Goal: Register for event/course

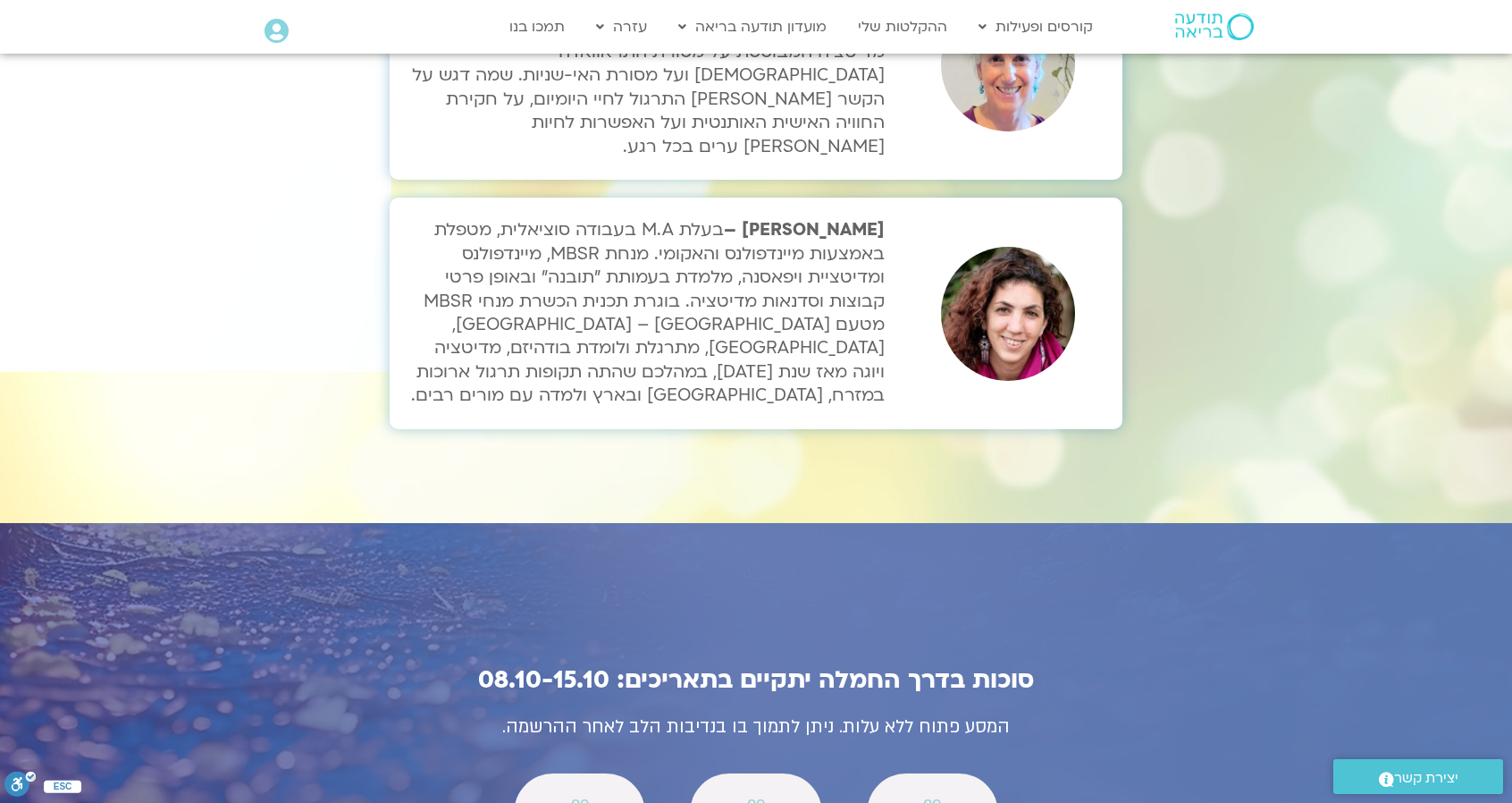
scroll to position [5902, 0]
drag, startPoint x: 393, startPoint y: 550, endPoint x: 557, endPoint y: 682, distance: 210.5
click at [557, 682] on div "סוכות בדרך החמלה יתקיים בתאריכים: 08.10-15.10 המסע פתוח ללא עלות. ניתן לתמוך בו…" at bounding box center [756, 788] width 804 height 407
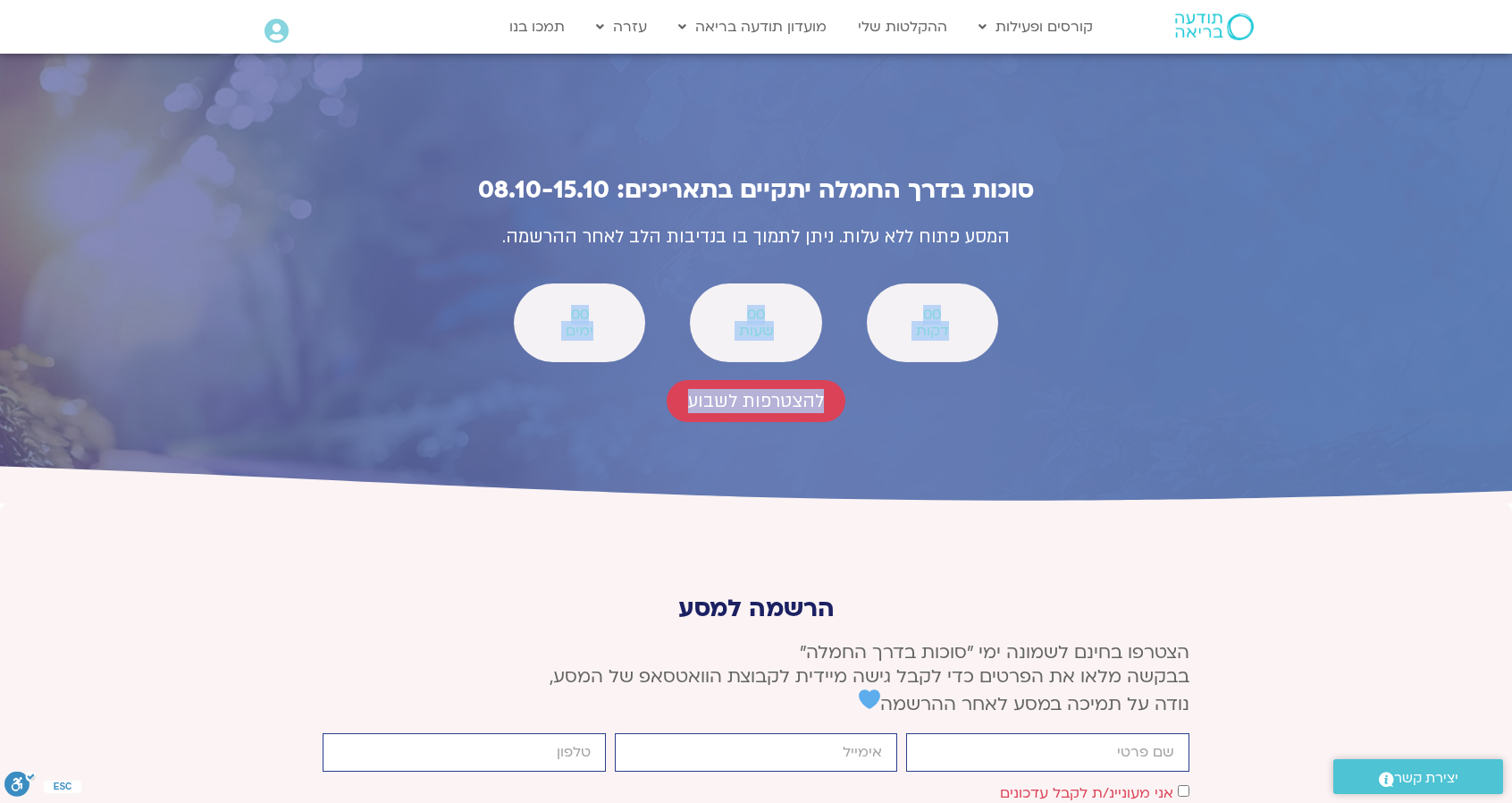
scroll to position [6392, 0]
click at [1130, 732] on input "firstname" at bounding box center [1047, 751] width 284 height 39
type input "[PERSON_NAME]"
type input "[EMAIL_ADDRESS][DOMAIN_NAME]"
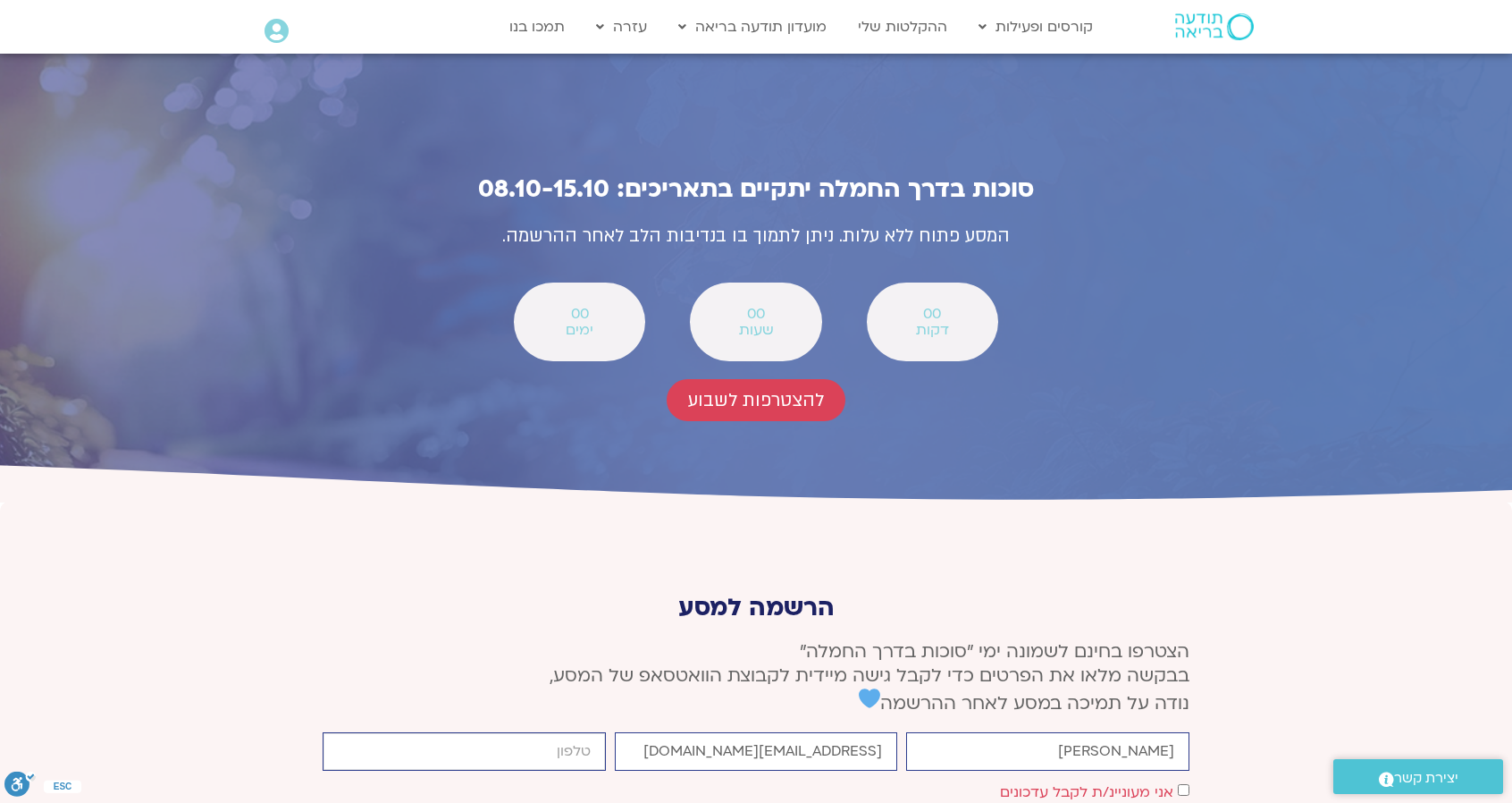
type input "0523664136"
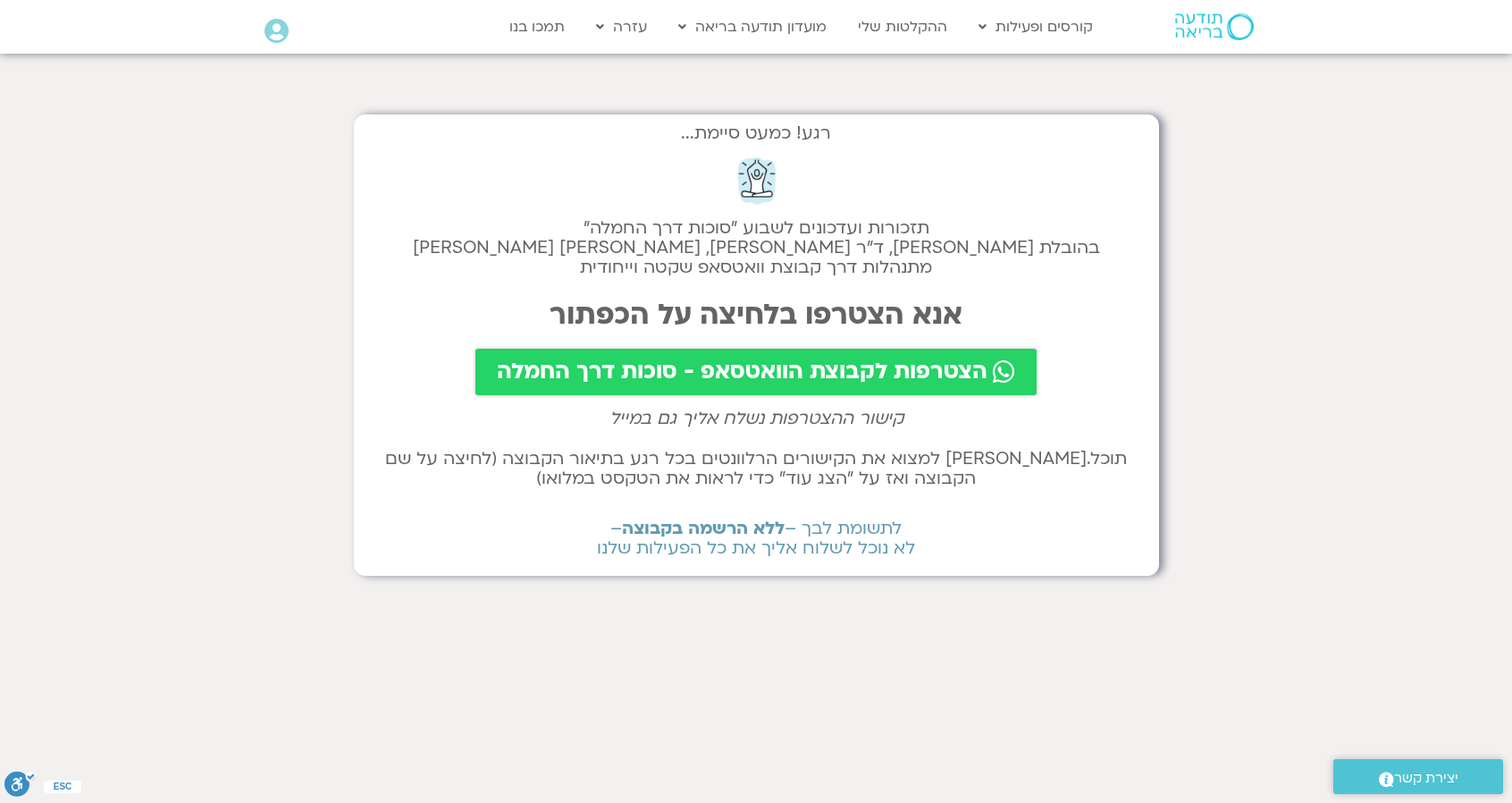
click at [641, 378] on span "הצטרפות לקבוצת הוואטסאפ - סוכות דרך החמלה" at bounding box center [742, 371] width 490 height 25
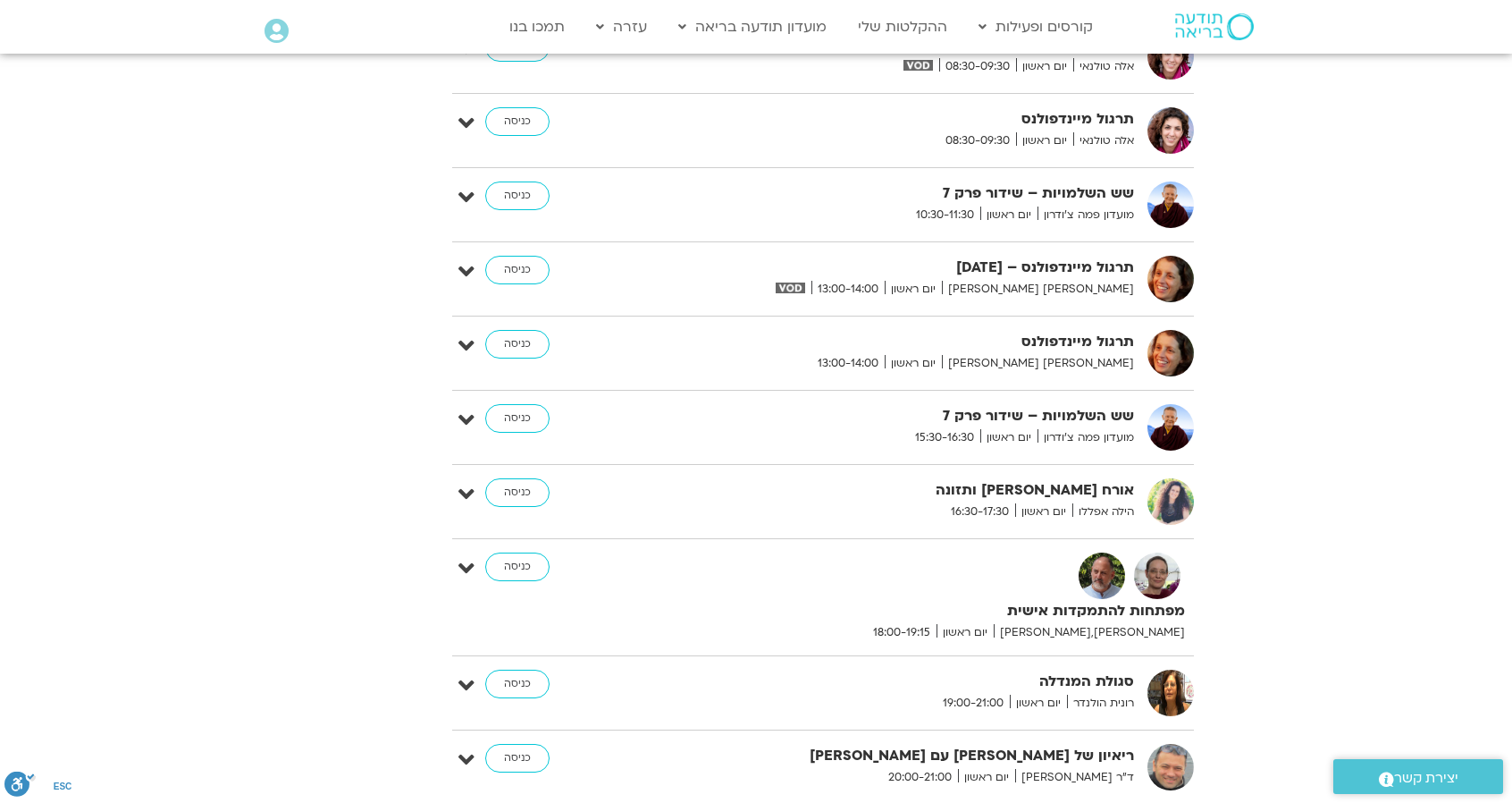
scroll to position [5954, 0]
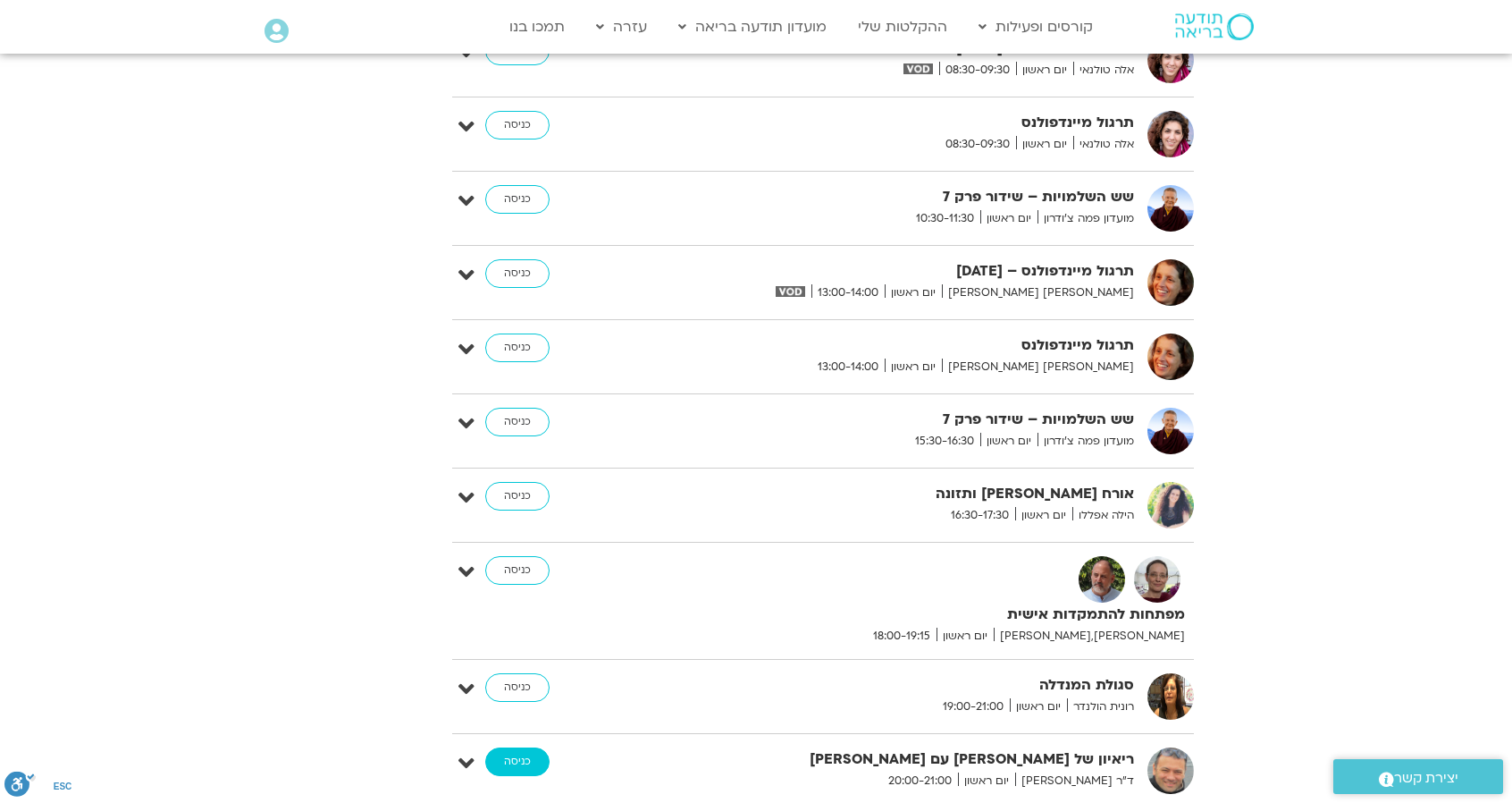
click at [520, 748] on link "כניסה" at bounding box center [517, 761] width 65 height 29
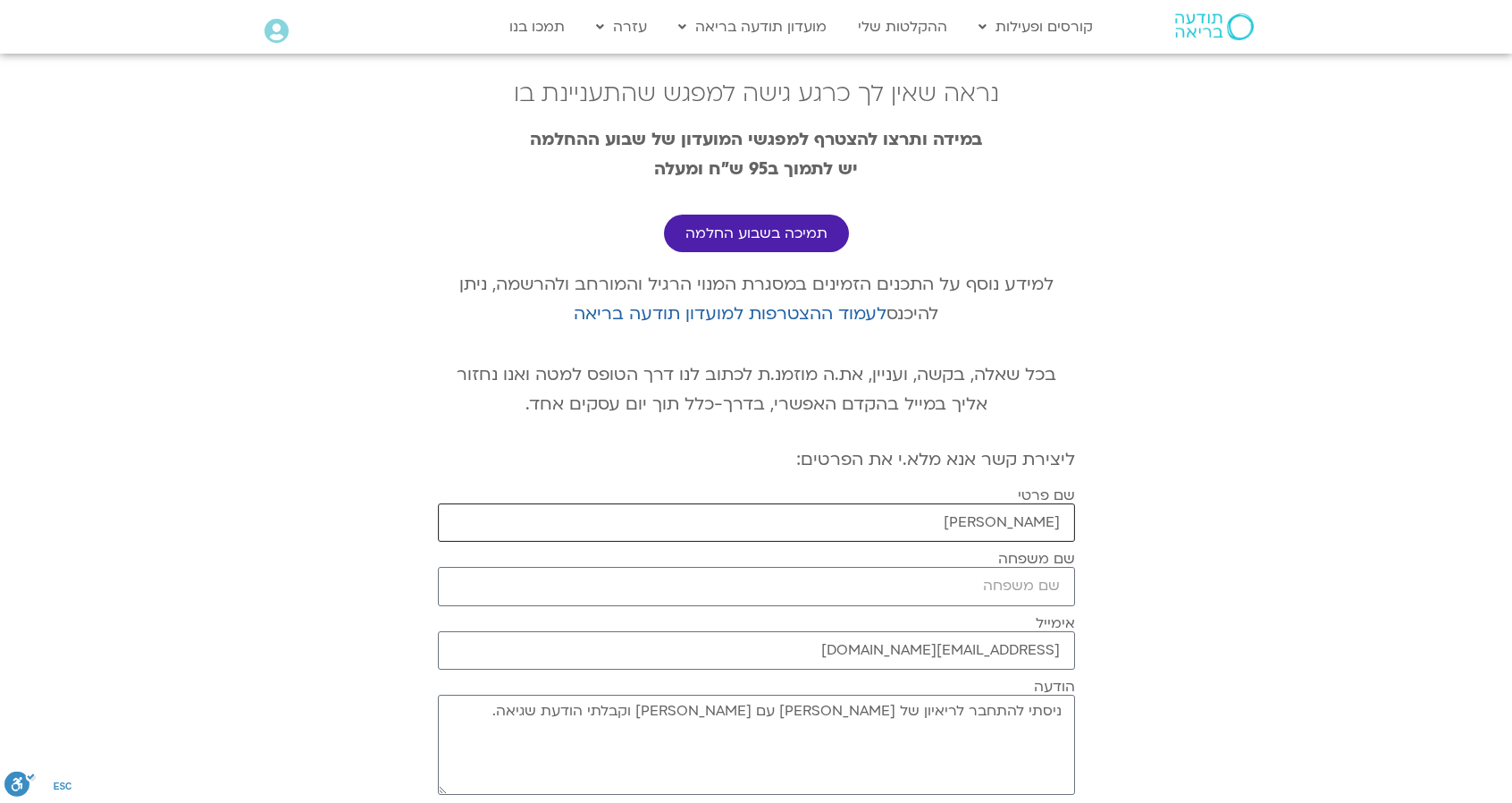
click at [958, 508] on input "[PERSON_NAME]" at bounding box center [756, 523] width 637 height 39
type input "[PERSON_NAME]"
click at [974, 579] on input "שם משפחה" at bounding box center [756, 586] width 637 height 39
type input "[PERSON_NAME]"
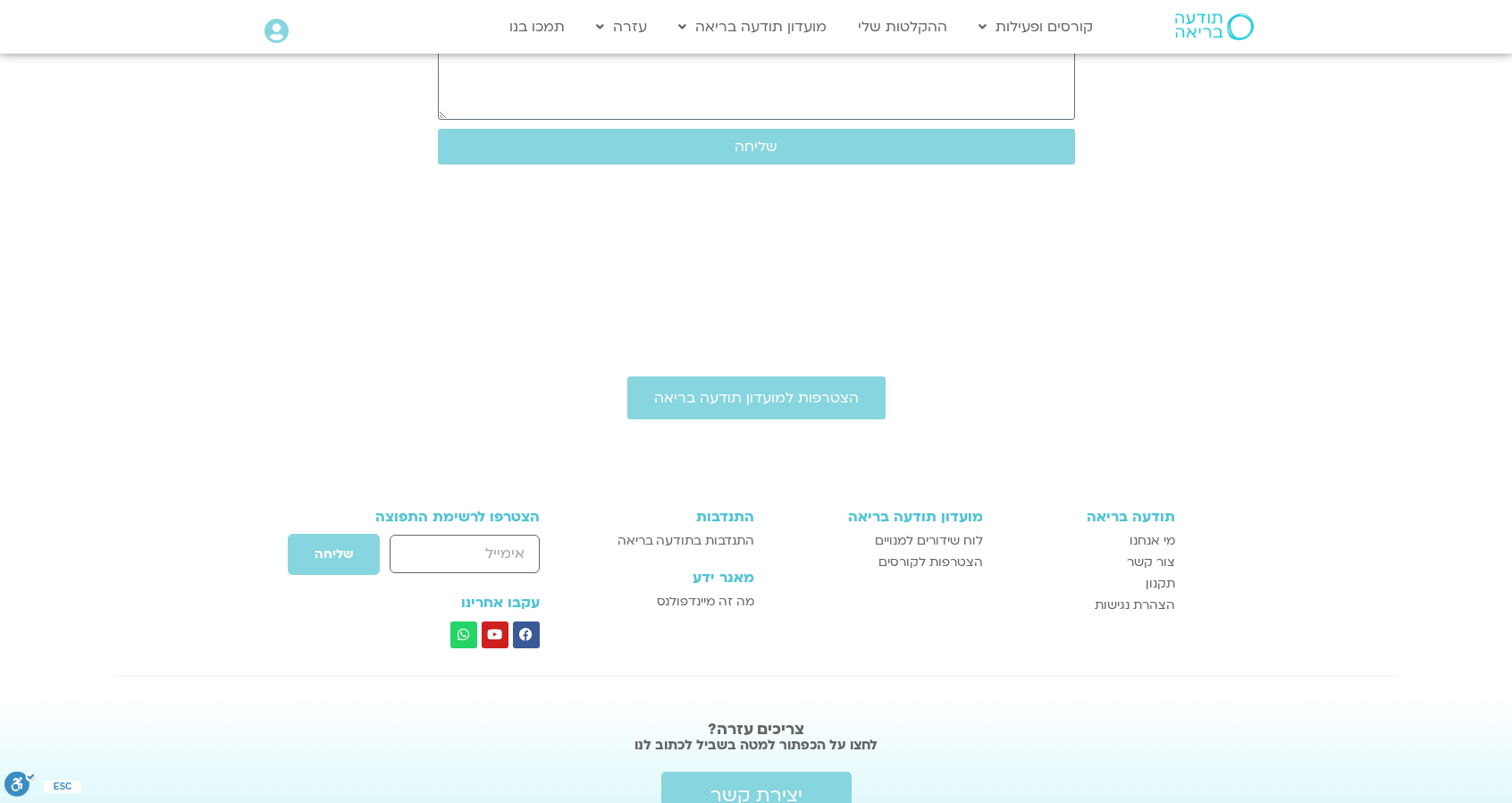
scroll to position [675, 0]
